Goal: Check status: Check status

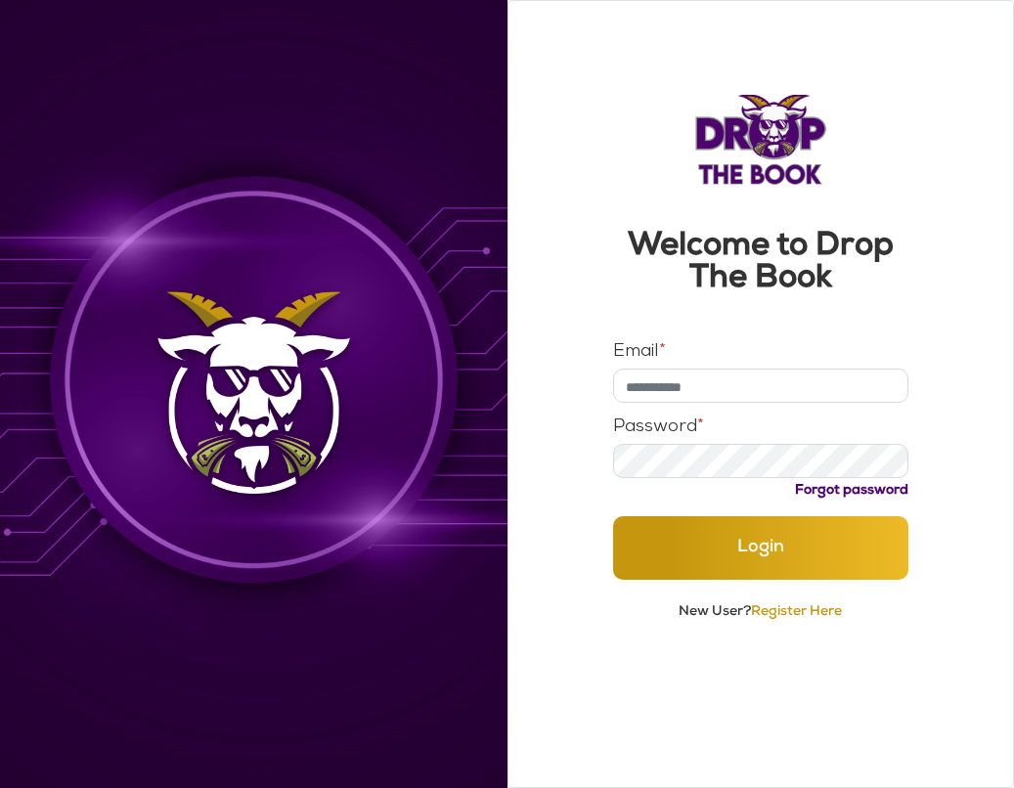
click at [686, 395] on input "Email *" at bounding box center [760, 386] width 295 height 34
click at [745, 381] on input "**********" at bounding box center [760, 386] width 295 height 34
type input "**********"
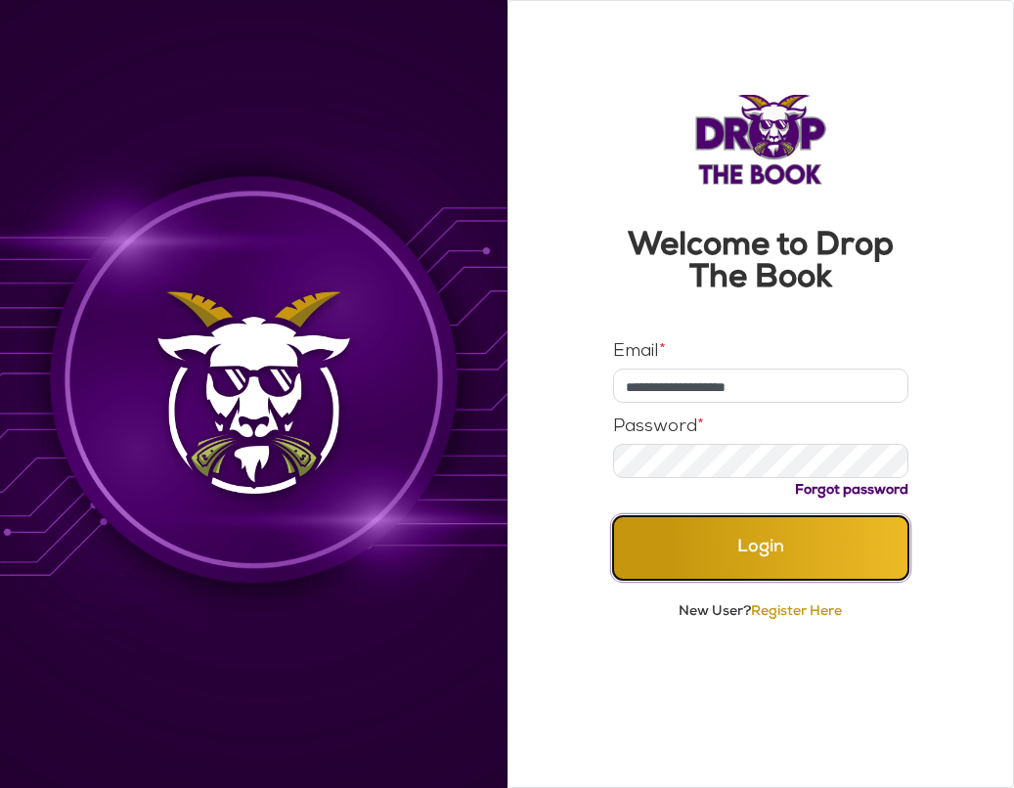
click at [718, 538] on button "Login" at bounding box center [760, 548] width 295 height 64
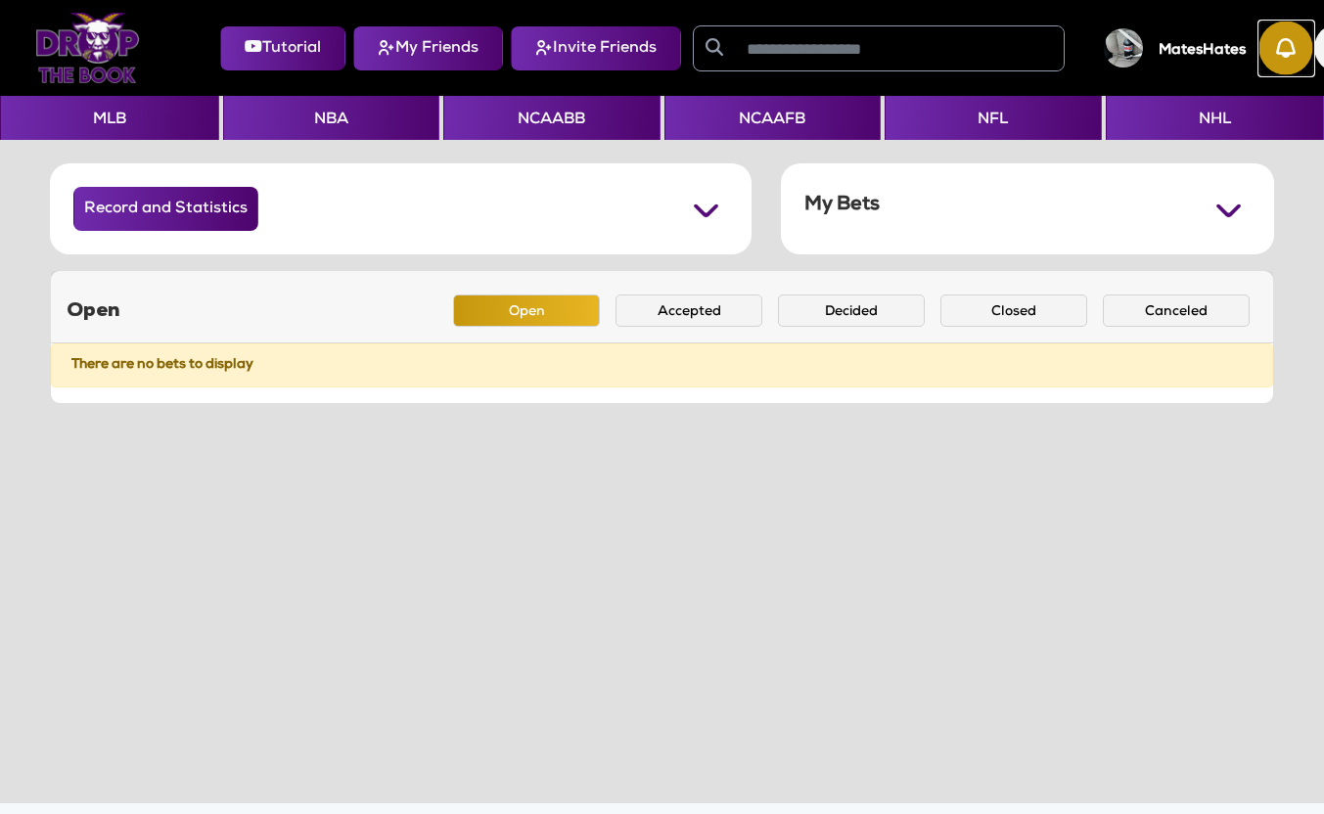
click at [1013, 57] on img "button" at bounding box center [1286, 49] width 54 height 54
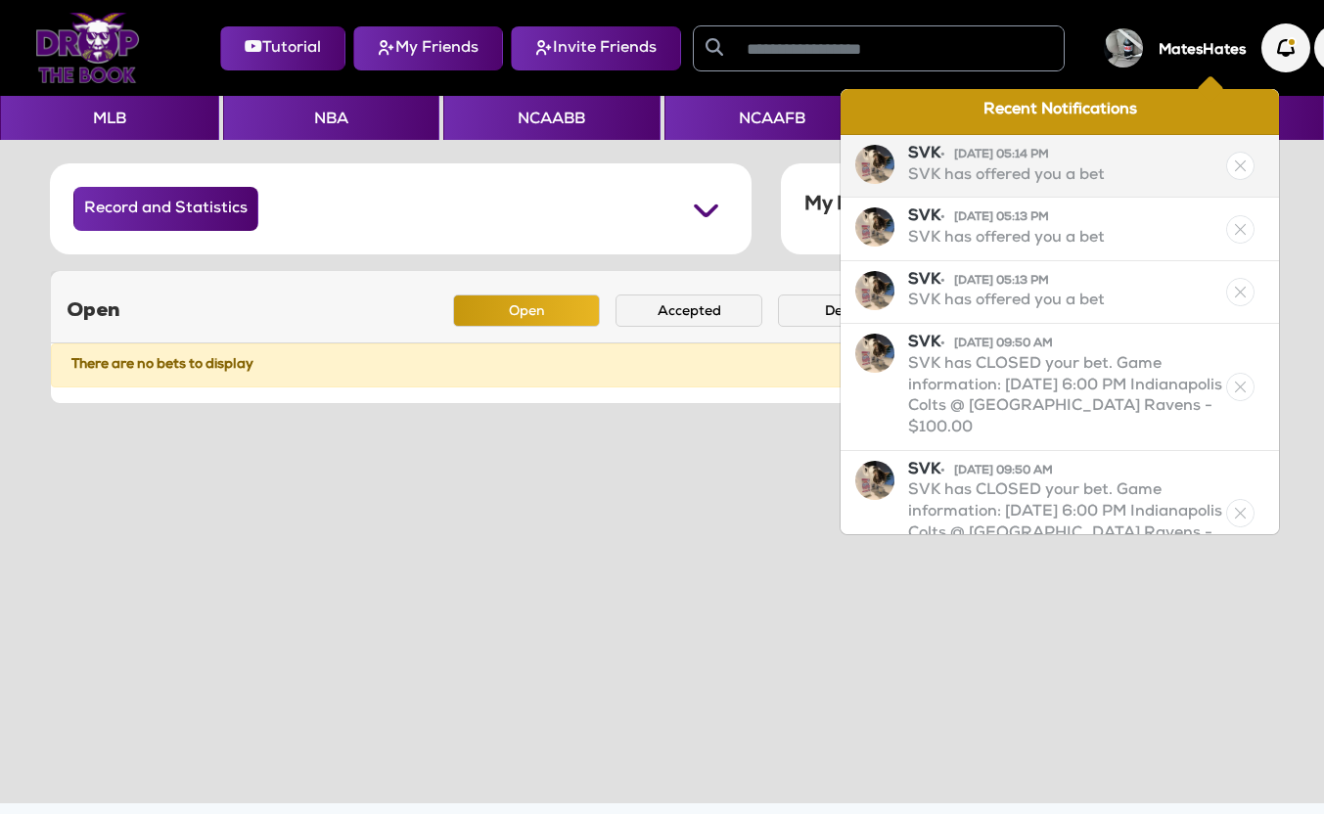
click at [1013, 175] on img at bounding box center [1240, 166] width 28 height 28
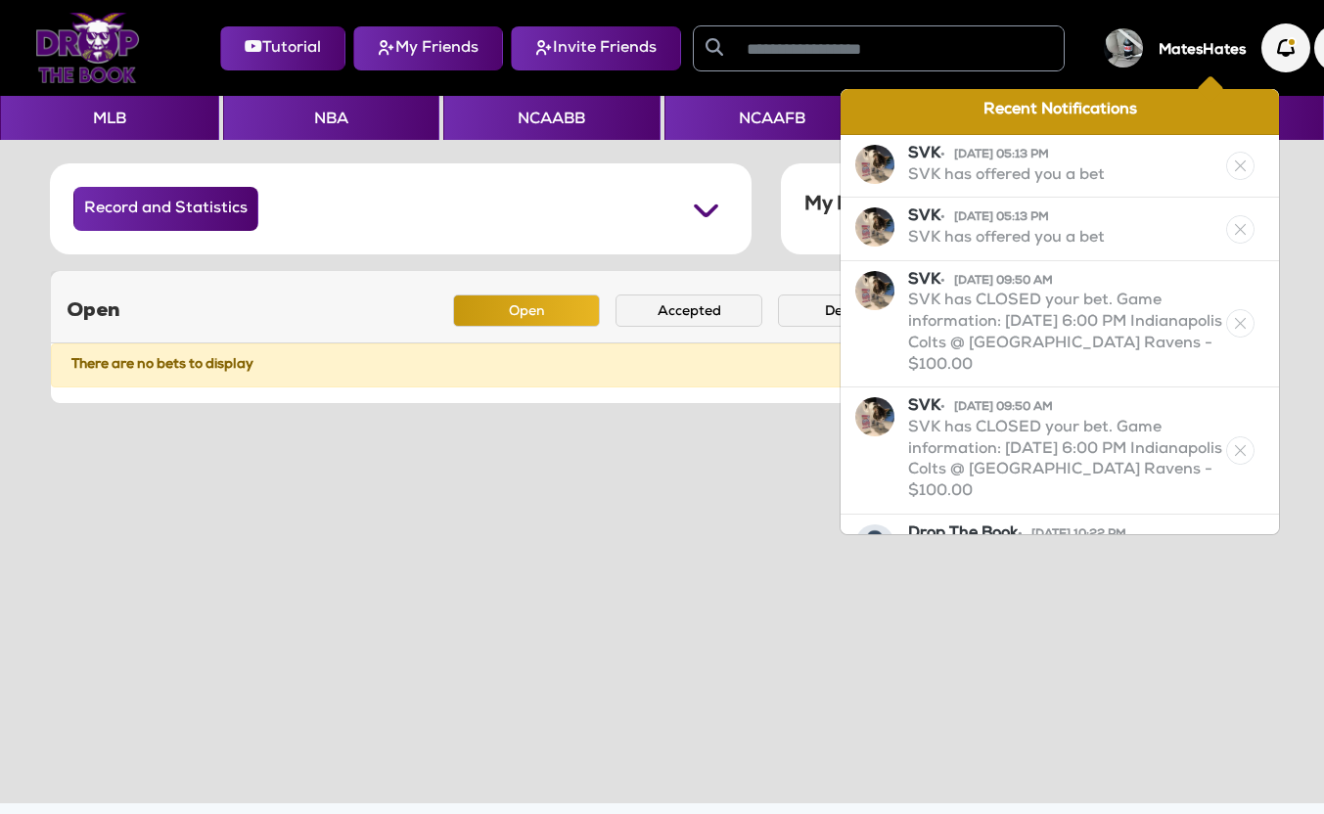
click at [1013, 175] on img at bounding box center [1240, 166] width 28 height 28
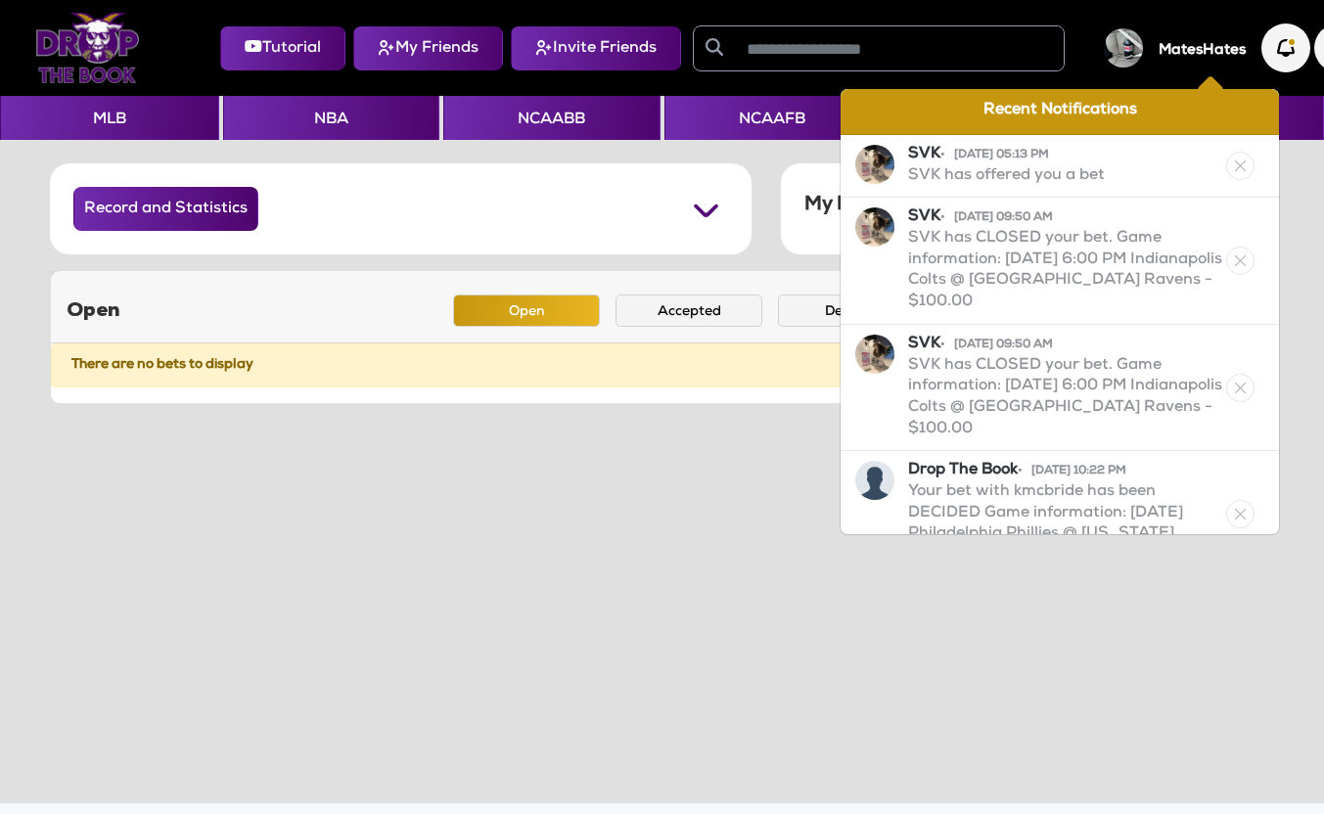
click at [1013, 175] on img at bounding box center [1240, 166] width 28 height 28
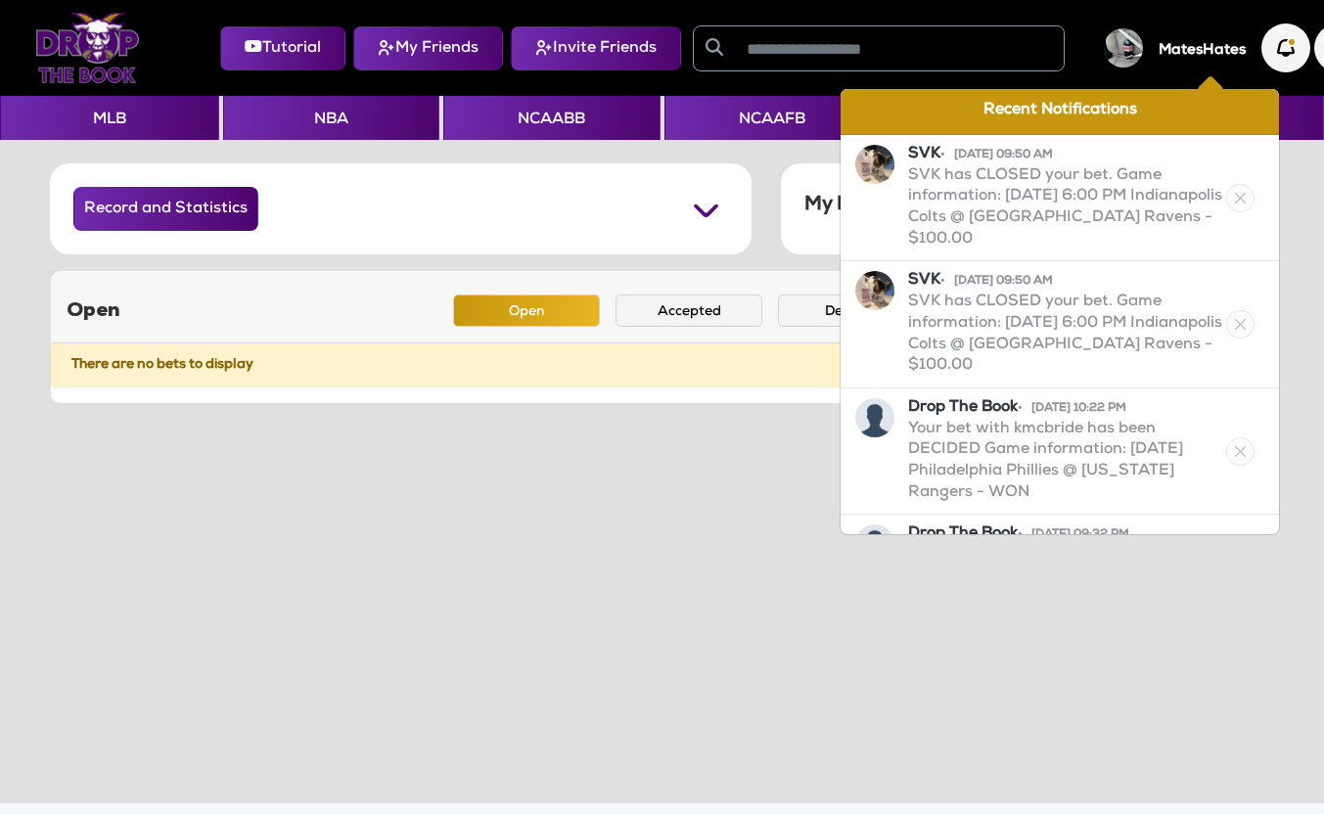
click at [1013, 175] on div "SVK • 08/09/25 09:50 AM SVK has CLOSED your bet. Game information: Thursday, Au…" at bounding box center [1059, 198] width 438 height 127
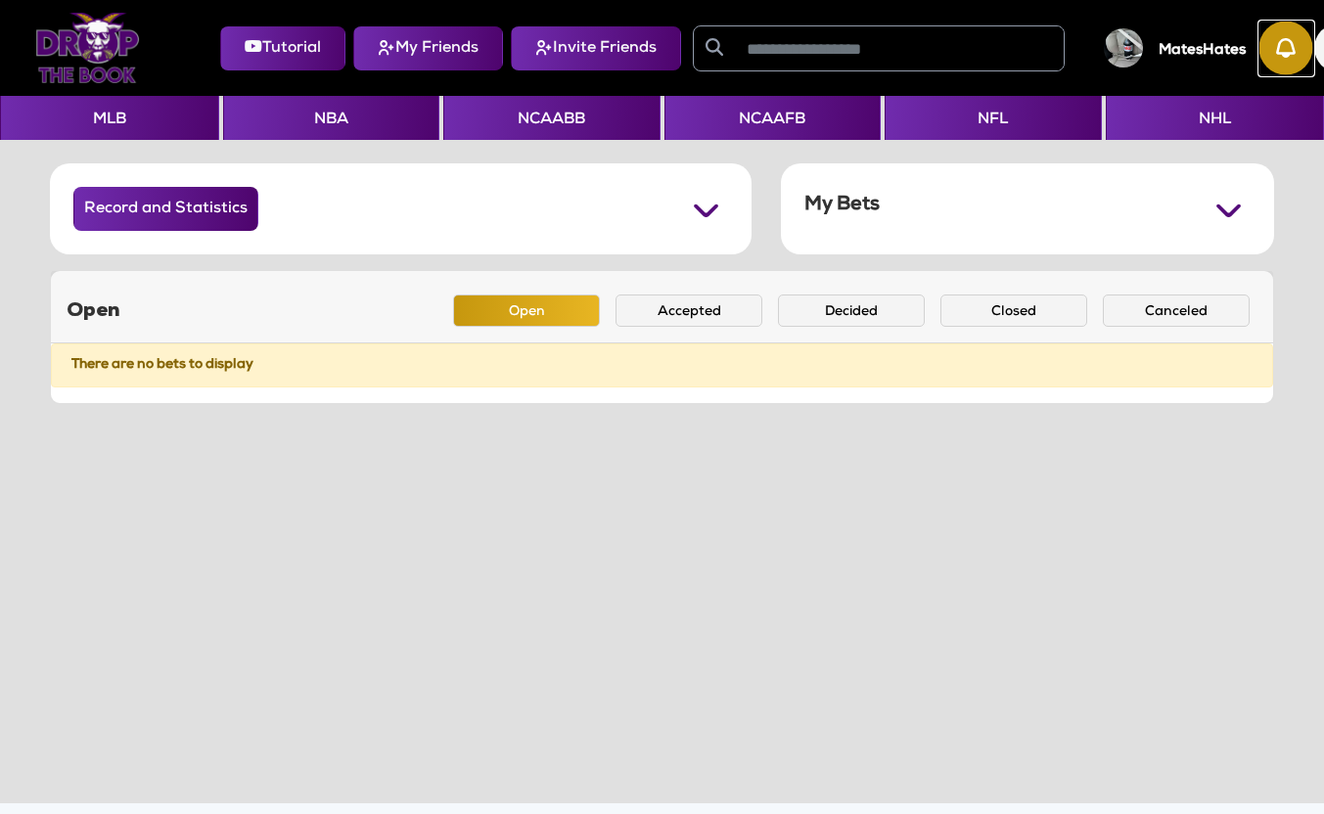
click at [1013, 59] on img "button" at bounding box center [1286, 49] width 54 height 54
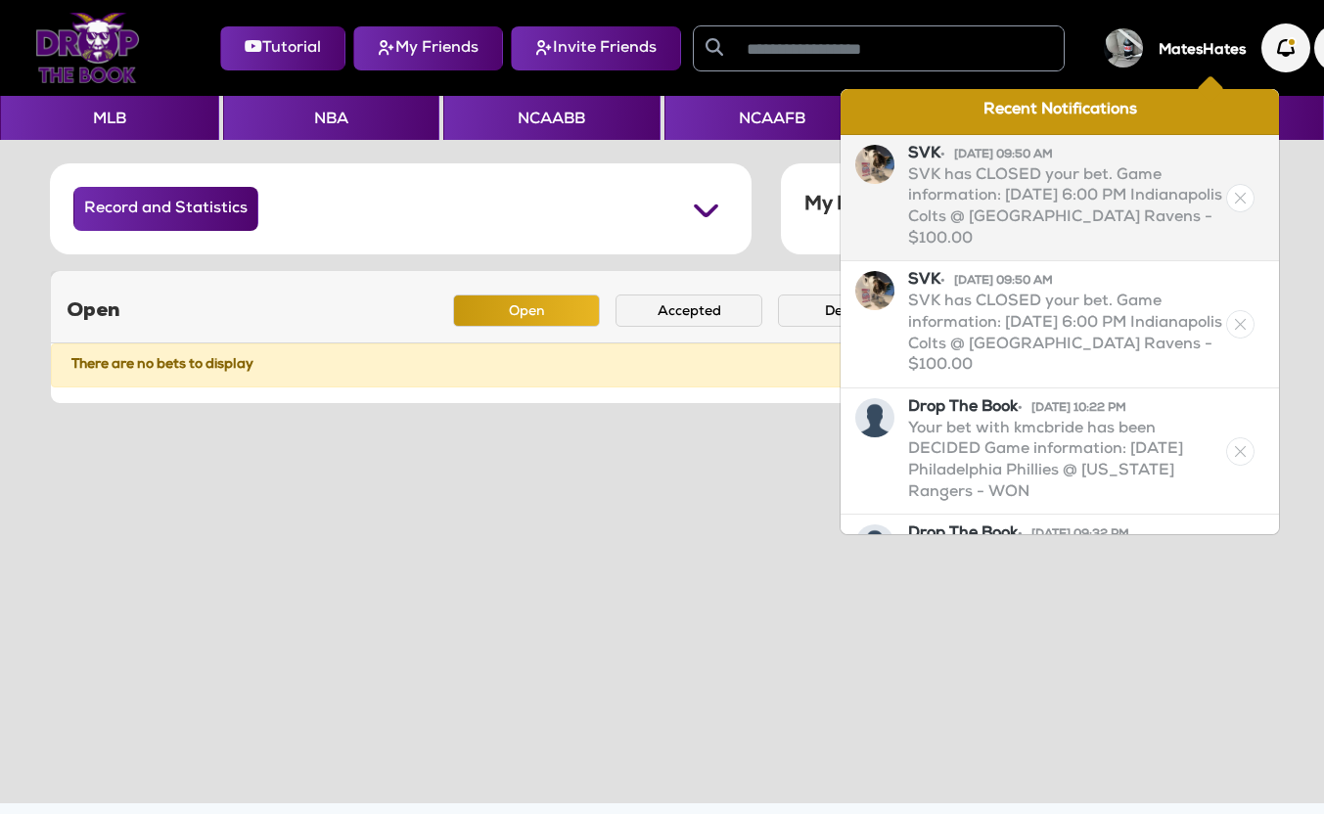
click at [1013, 201] on img at bounding box center [1240, 198] width 28 height 28
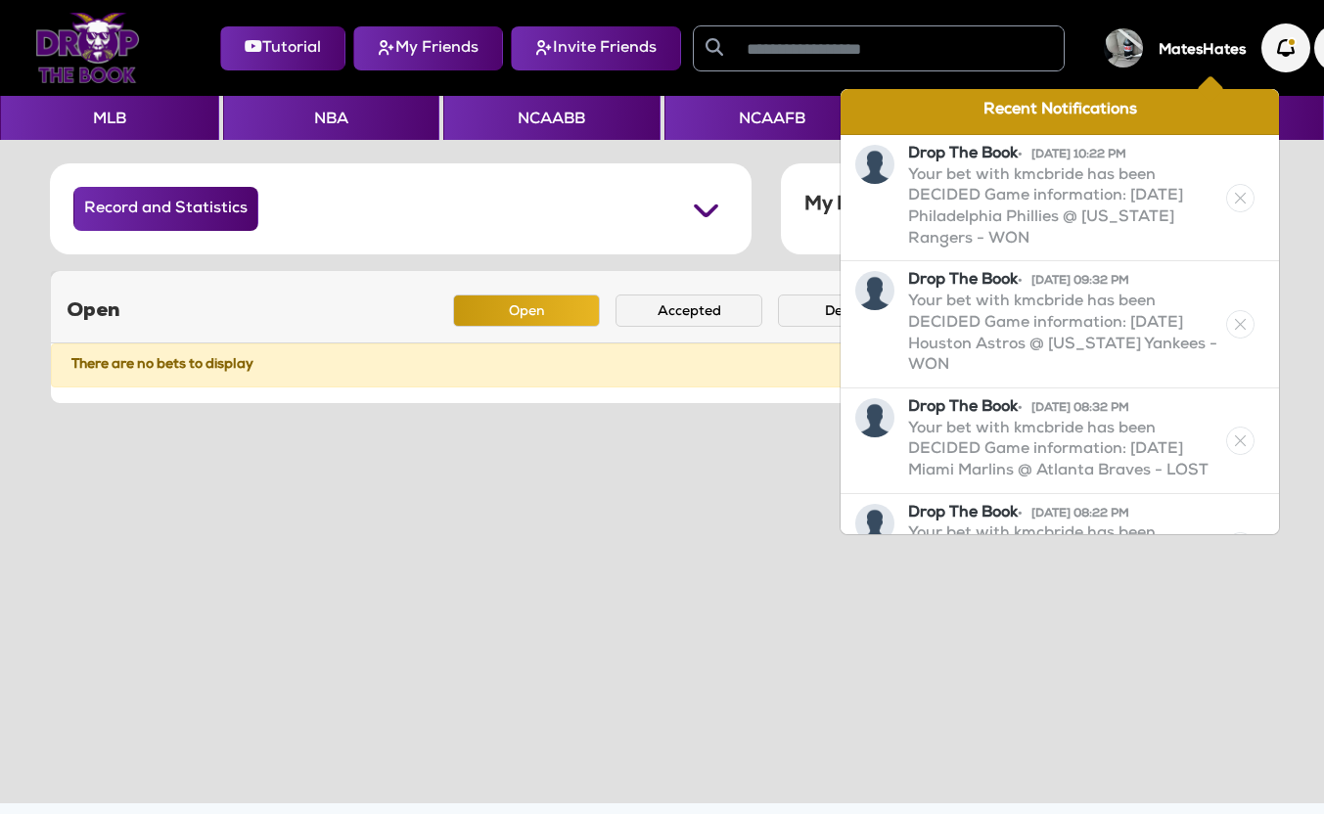
click at [1013, 201] on img at bounding box center [1240, 198] width 28 height 28
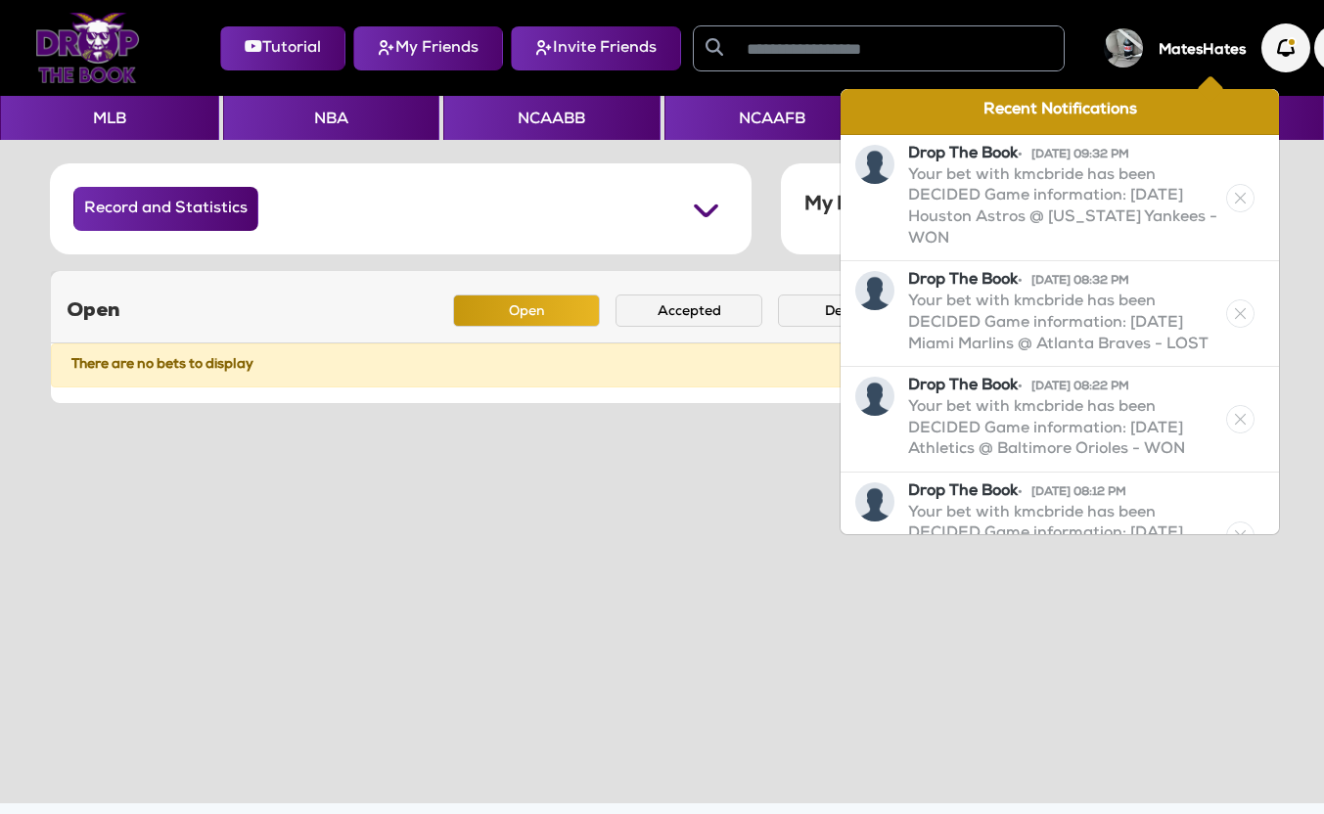
click at [1013, 201] on img at bounding box center [1240, 198] width 28 height 28
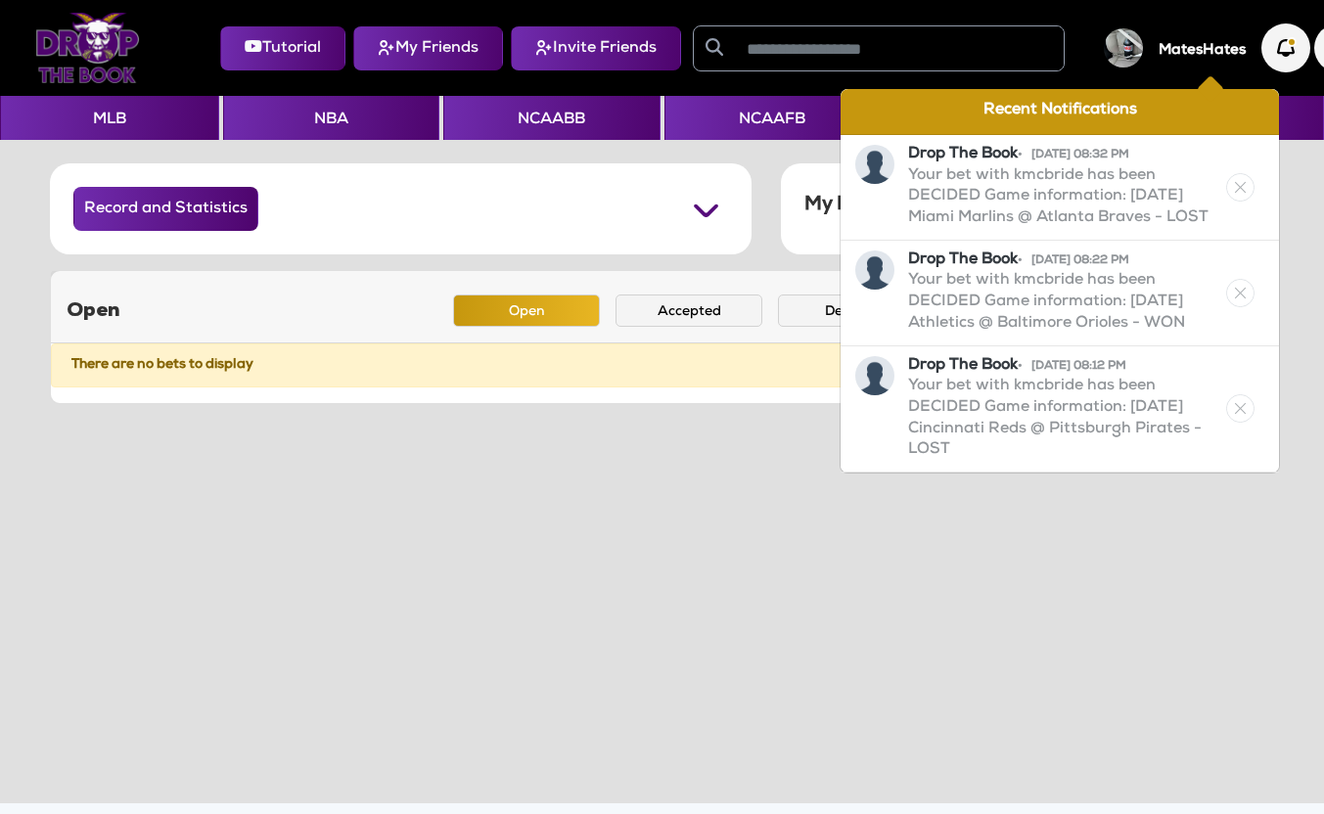
click at [1013, 201] on div "Drop The Book • 08/08/25 08:32 PM Your bet with kmcbride has been DECIDED Game …" at bounding box center [1059, 188] width 438 height 106
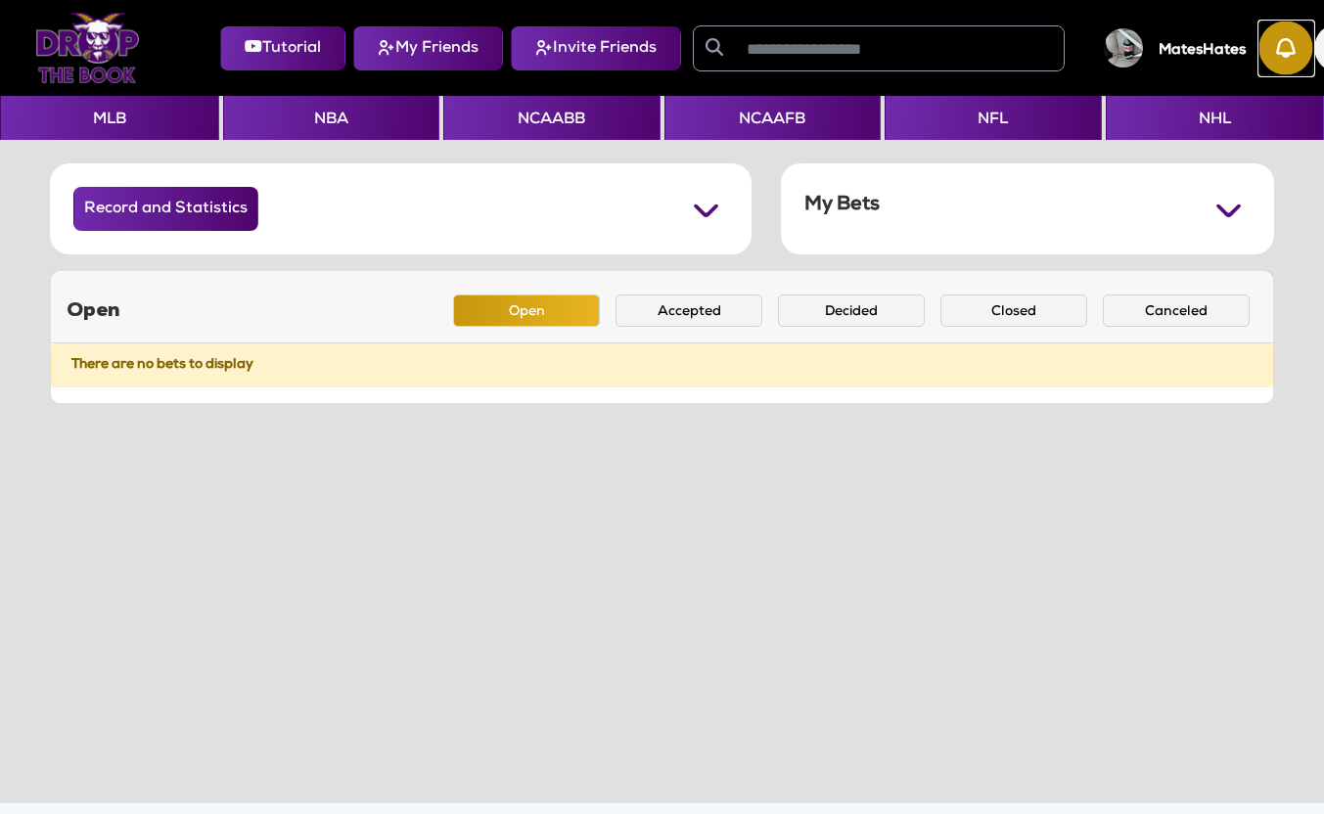
click at [1013, 51] on img "button" at bounding box center [1286, 49] width 54 height 54
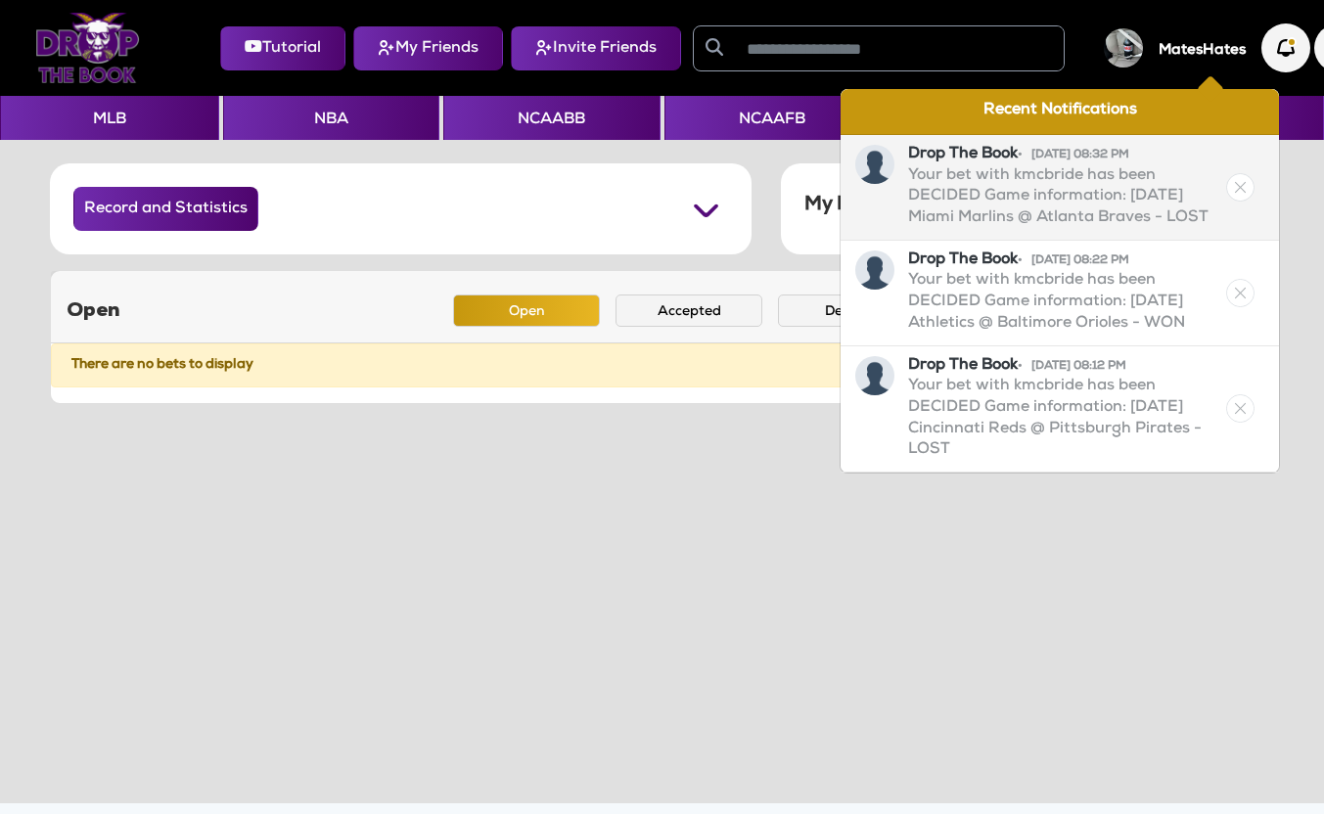
click at [1013, 192] on img at bounding box center [1240, 187] width 28 height 28
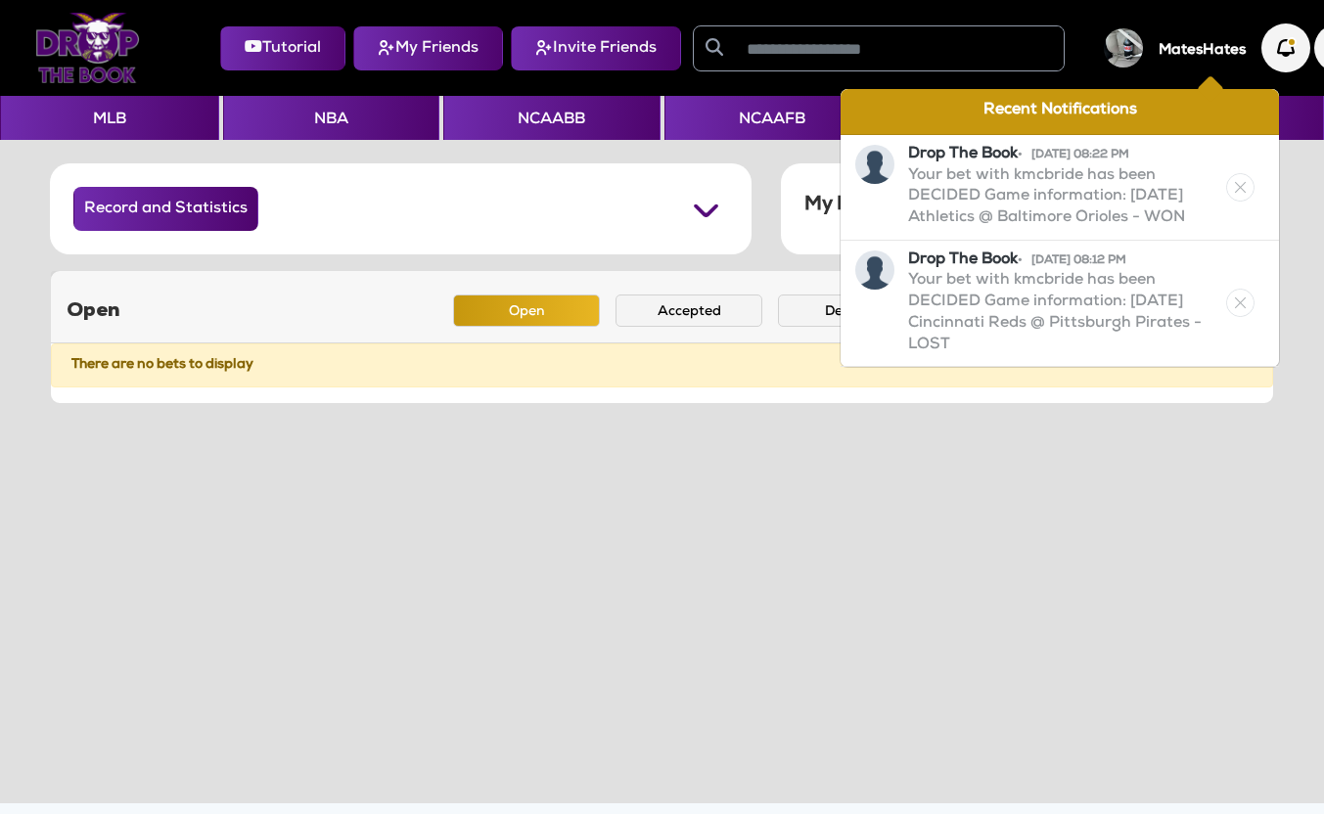
click at [1013, 192] on img at bounding box center [1240, 187] width 28 height 28
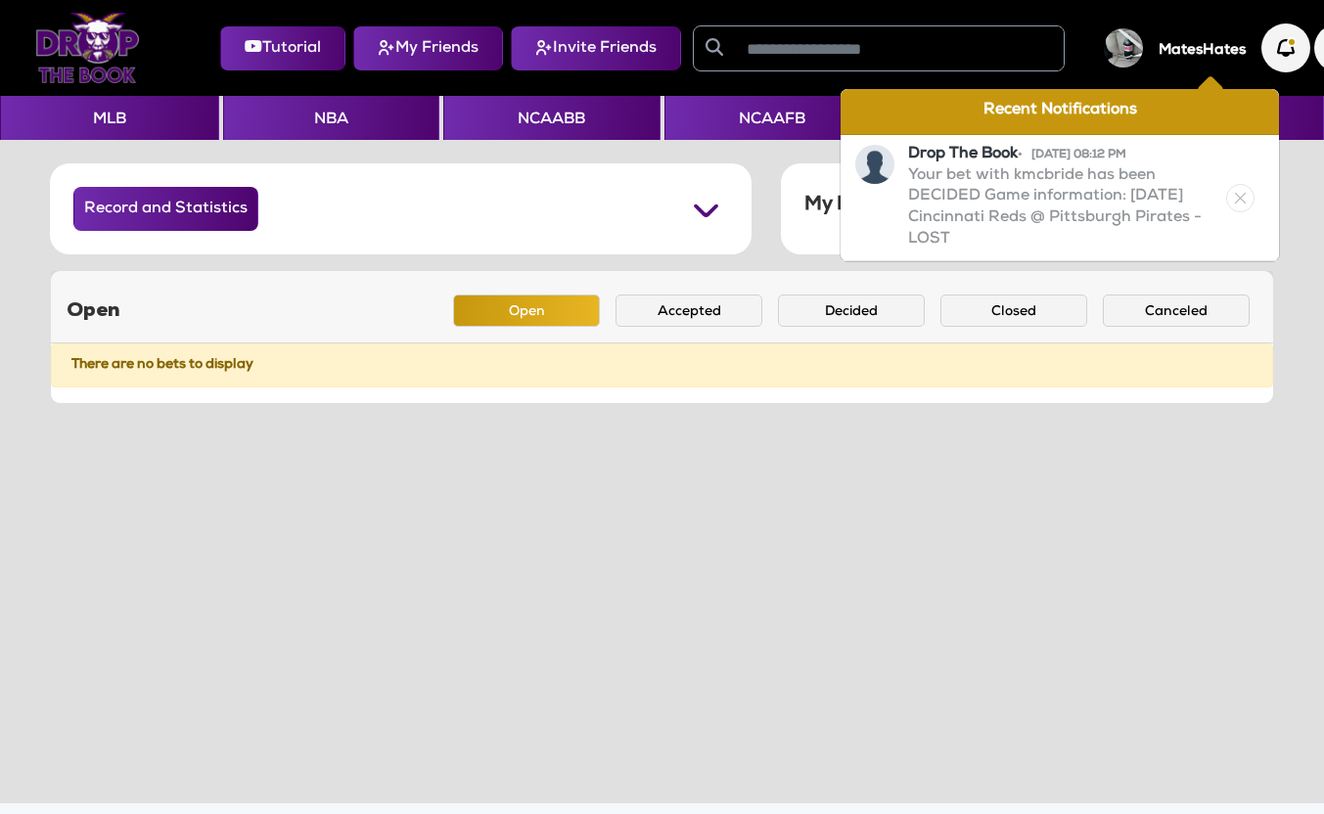
click at [1013, 192] on img at bounding box center [1240, 198] width 28 height 28
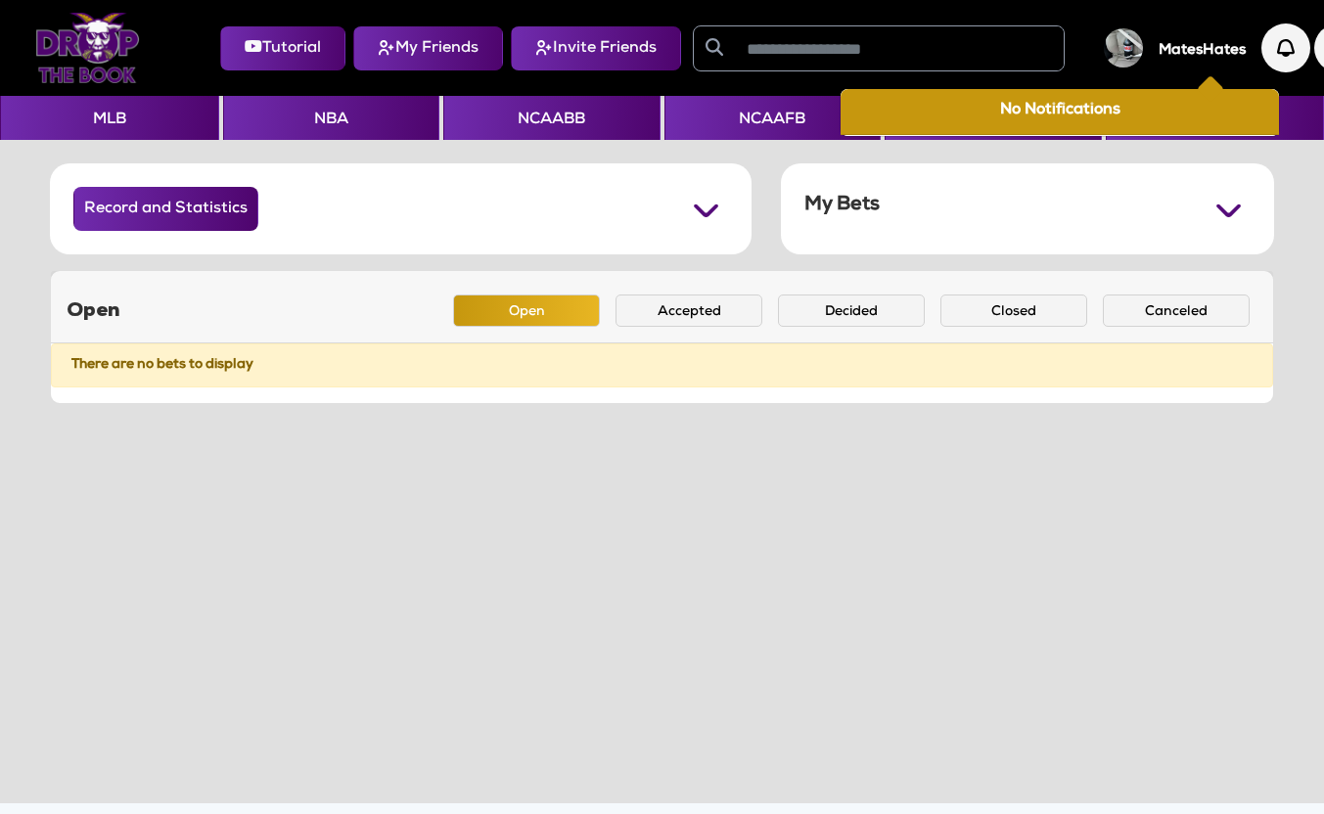
click at [1013, 34] on div "MatesHates" at bounding box center [1166, 47] width 157 height 39
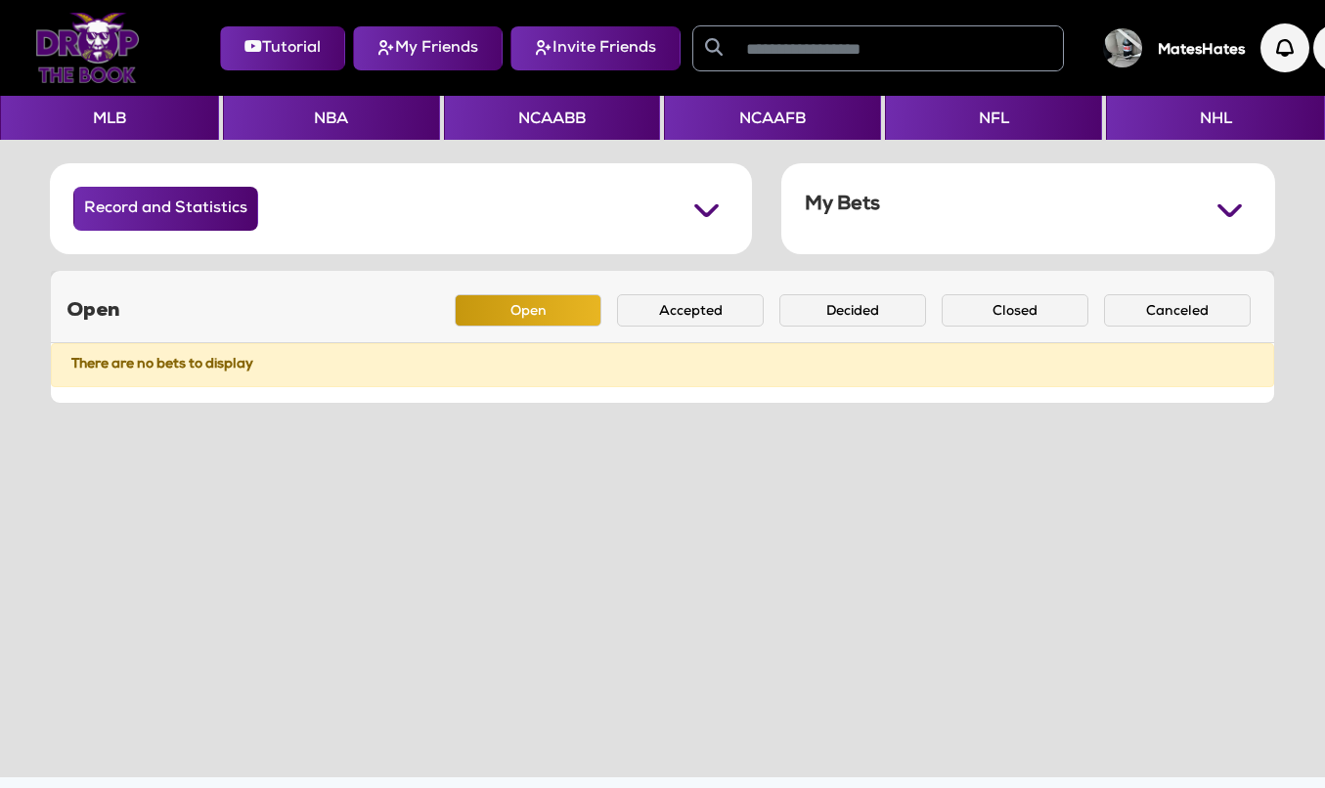
drag, startPoint x: 493, startPoint y: 784, endPoint x: 423, endPoint y: 677, distance: 127.8
click at [423, 677] on section "Record and Statistics Won Lost Tied My Bets Juice Saved: $102.70 Won Lost Tied …" at bounding box center [662, 494] width 1325 height 709
